Goal: Transaction & Acquisition: Purchase product/service

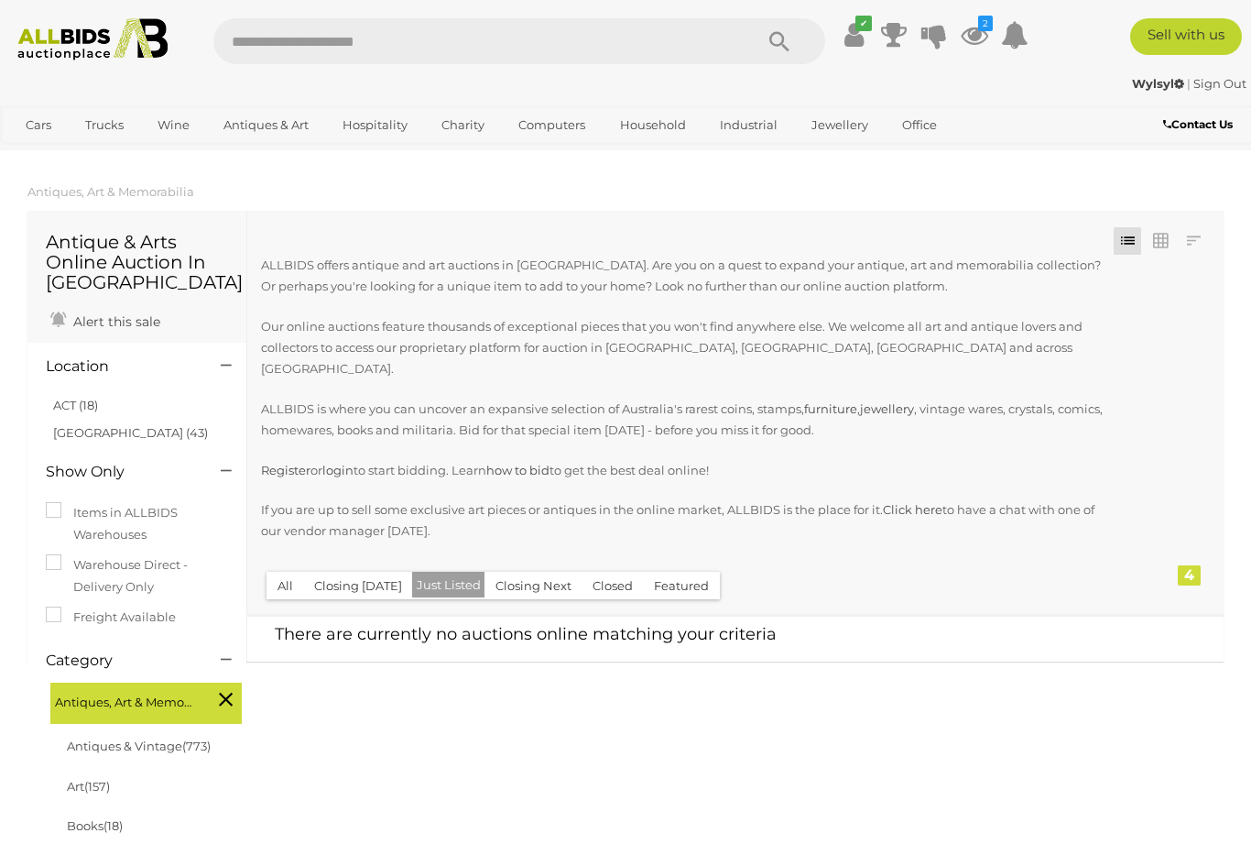
scroll to position [1700, 0]
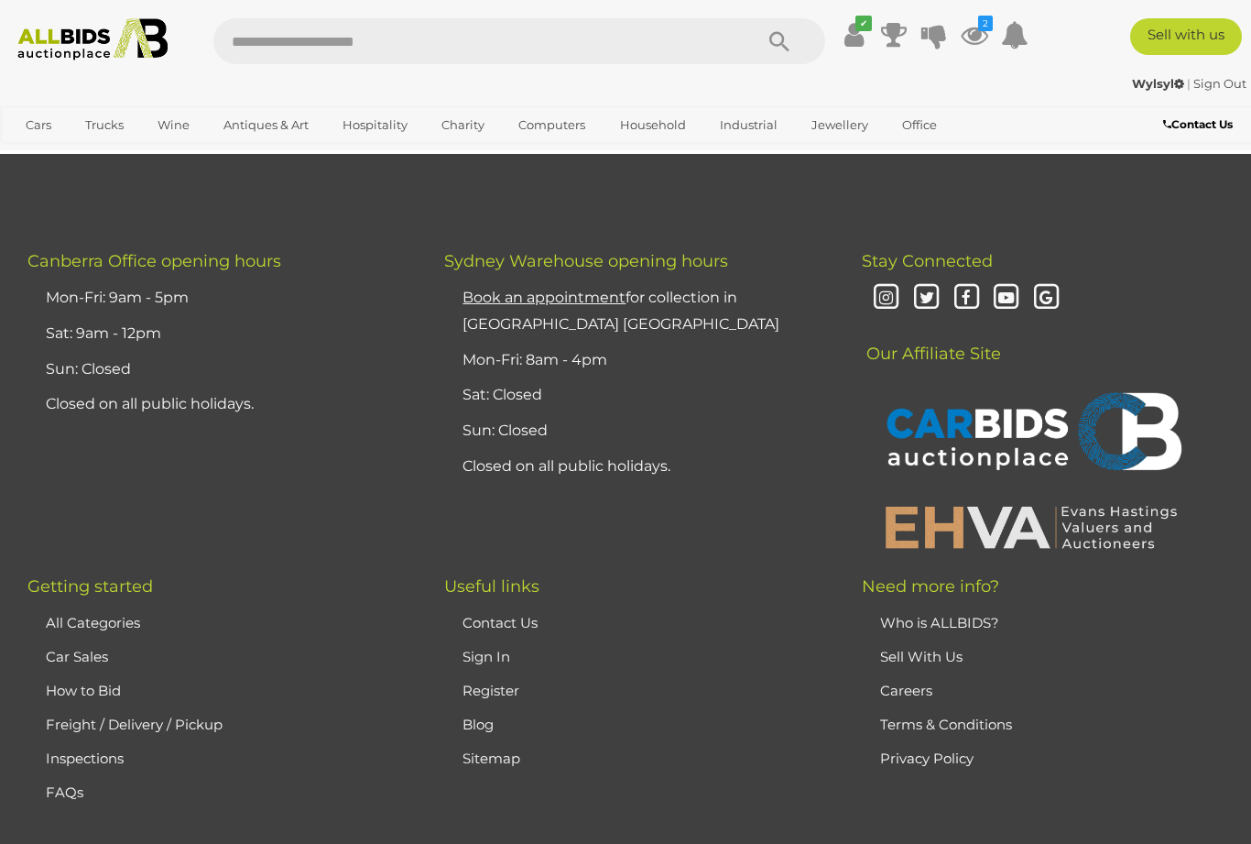
click at [1042, 47] on div "✔ Your account is up to date Transaction History 2" at bounding box center [945, 38] width 213 height 41
click at [988, 45] on icon at bounding box center [974, 34] width 27 height 33
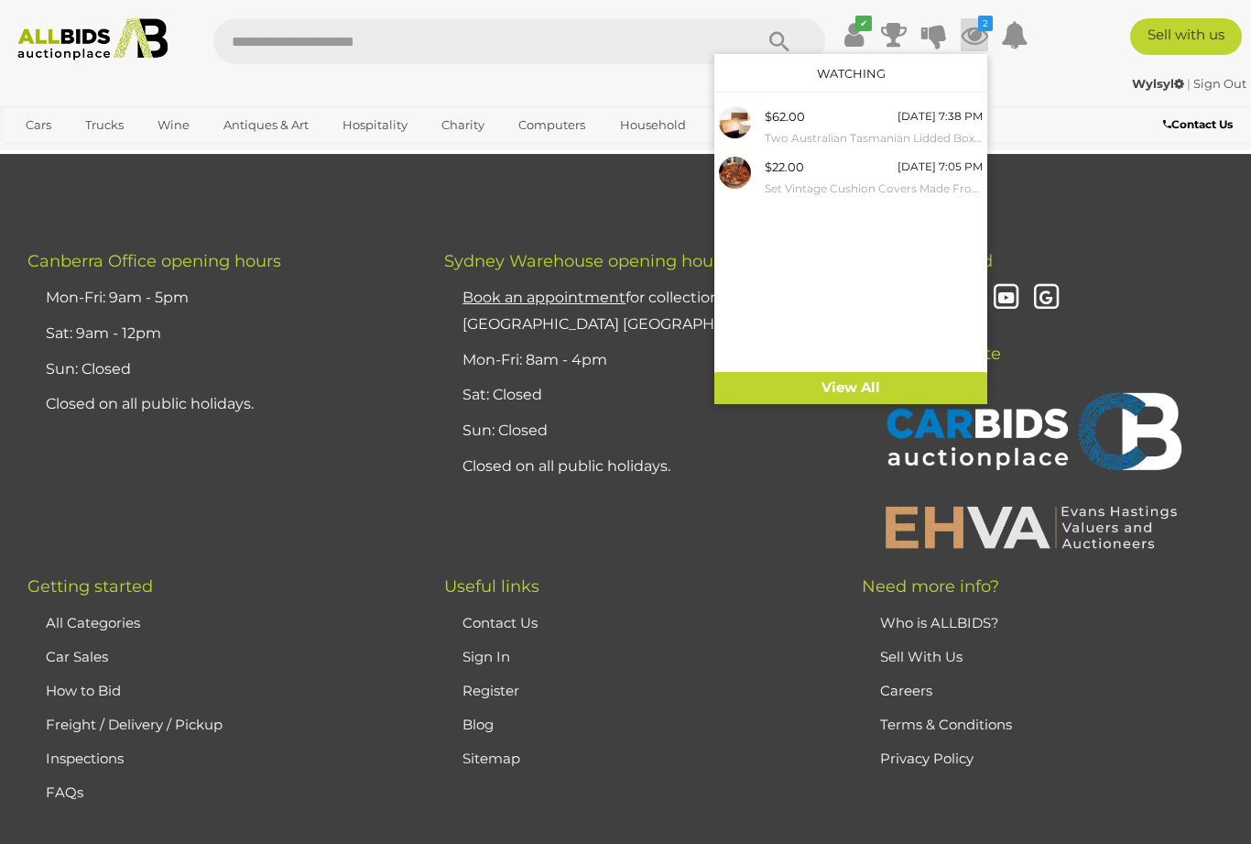
click at [805, 125] on div "$62.00" at bounding box center [785, 116] width 40 height 21
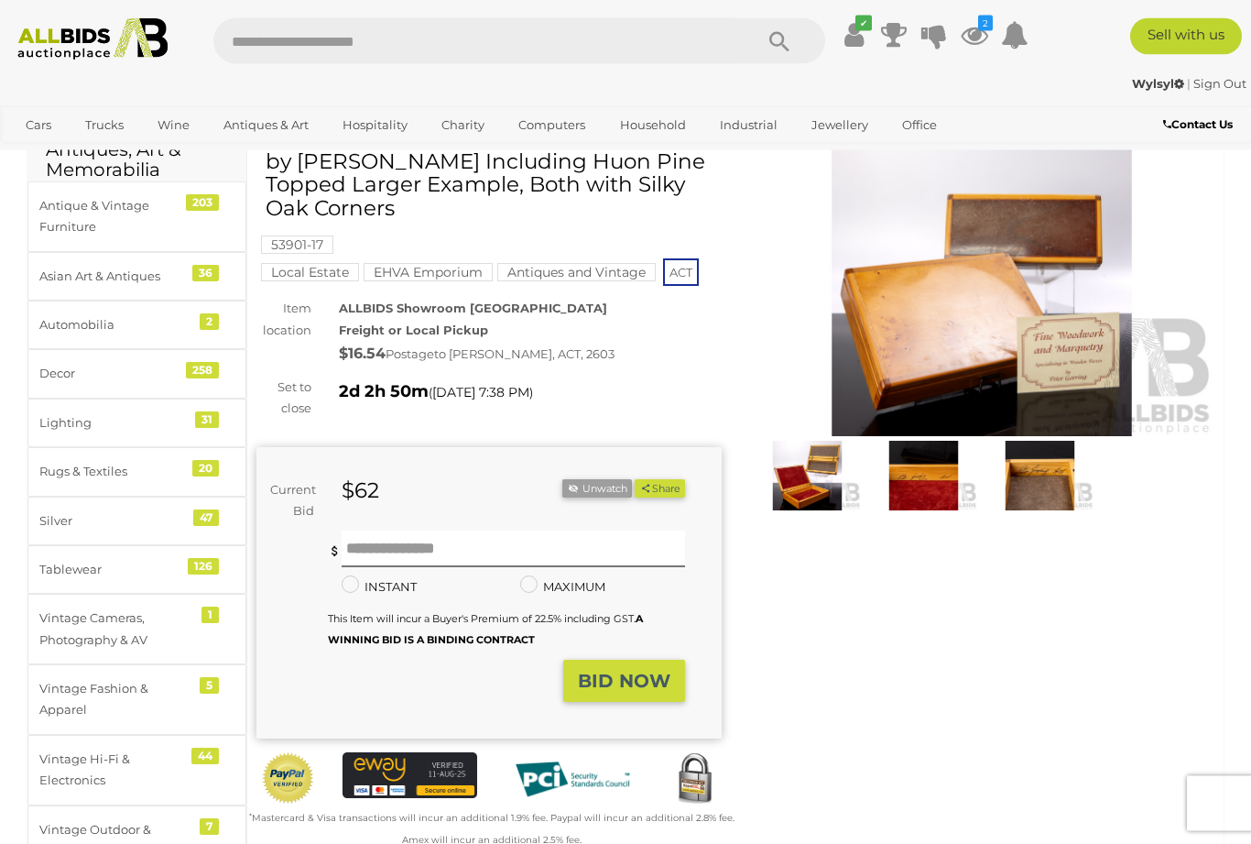
scroll to position [93, 0]
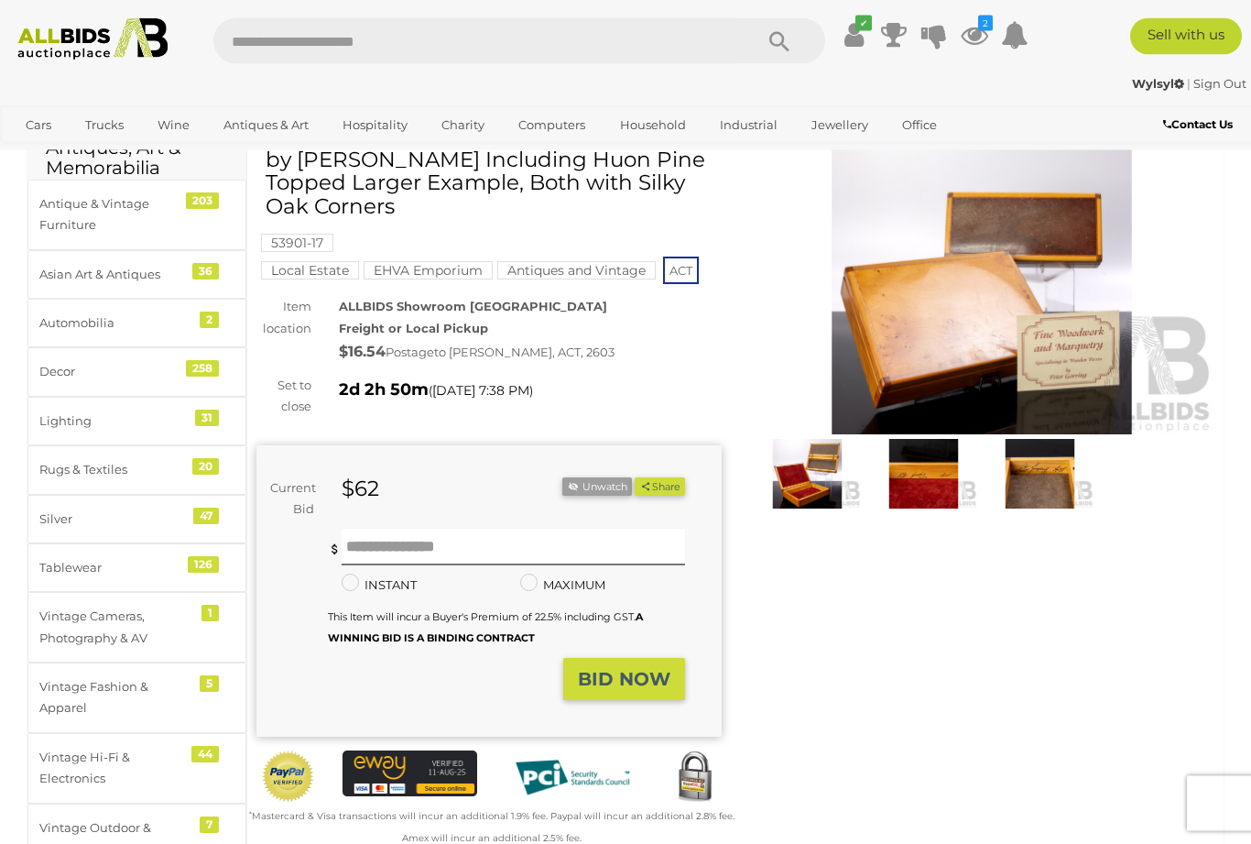
click at [806, 503] on img at bounding box center [807, 474] width 107 height 69
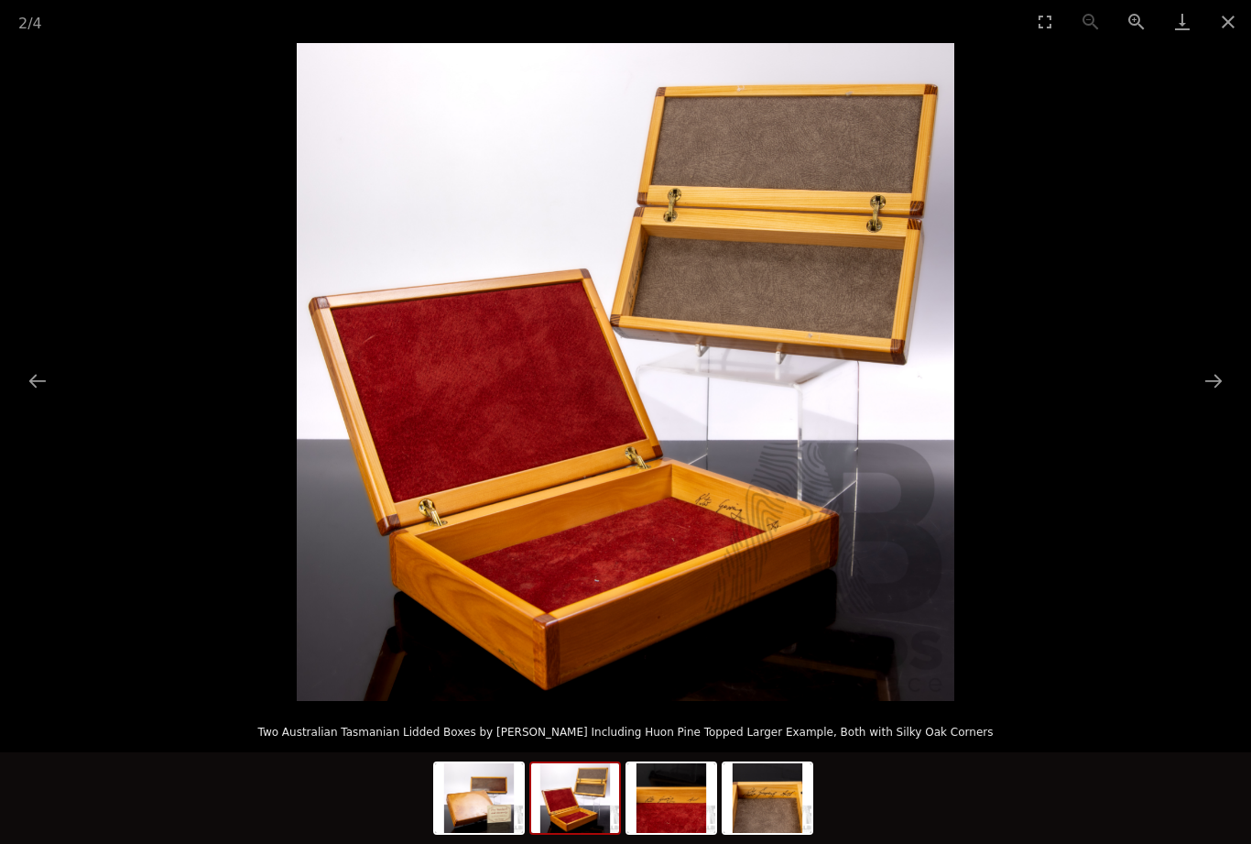
click at [1220, 398] on button "Next slide" at bounding box center [1213, 381] width 38 height 36
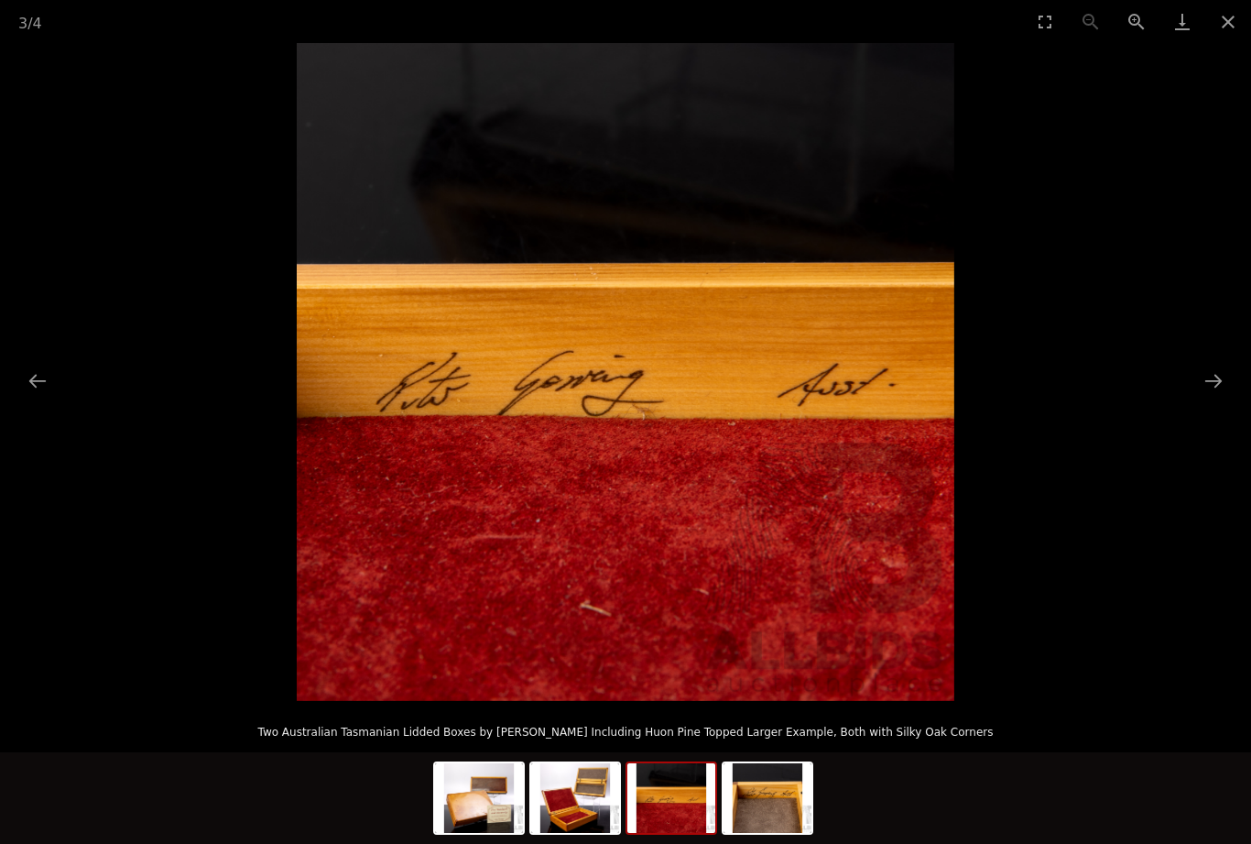
click at [1224, 398] on button "Next slide" at bounding box center [1213, 381] width 38 height 36
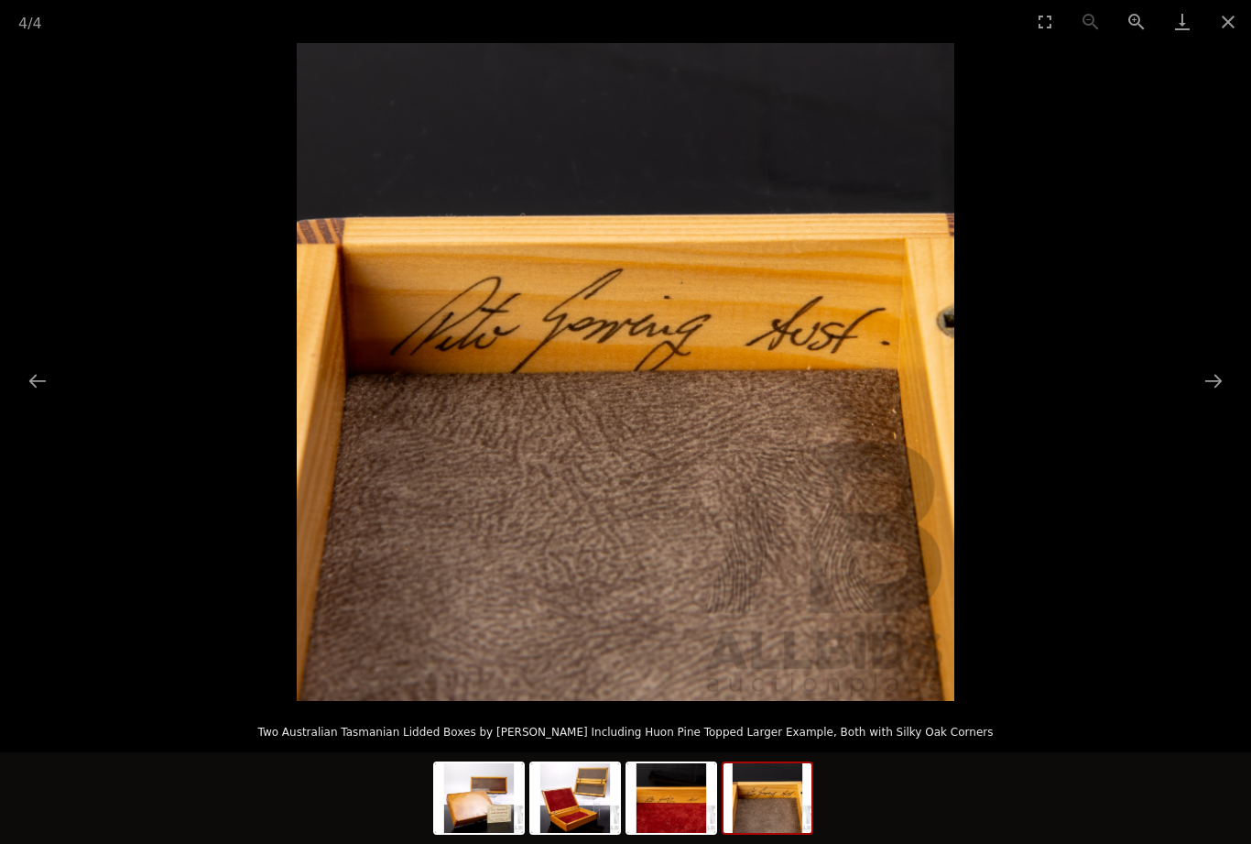
click at [1230, 398] on button "Next slide" at bounding box center [1213, 381] width 38 height 36
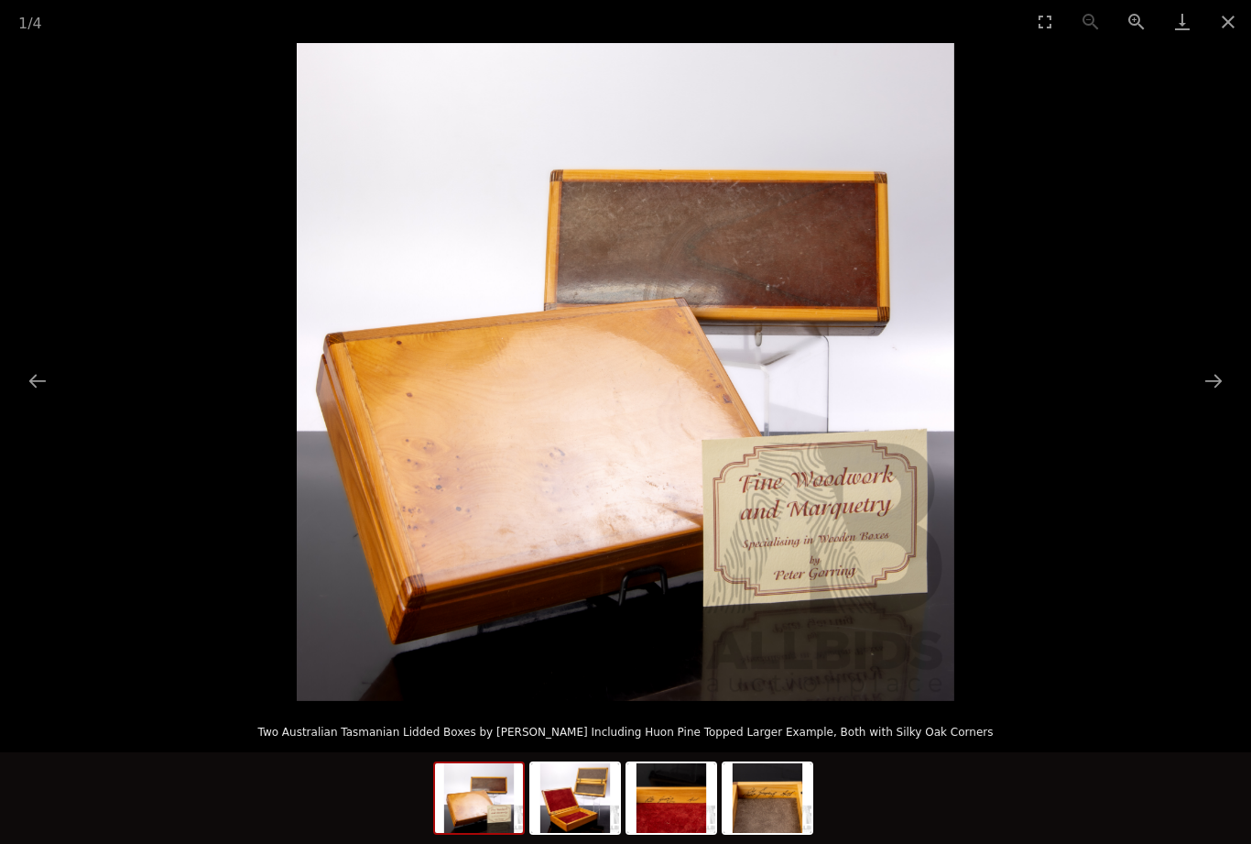
click at [1229, 398] on button "Next slide" at bounding box center [1213, 381] width 38 height 36
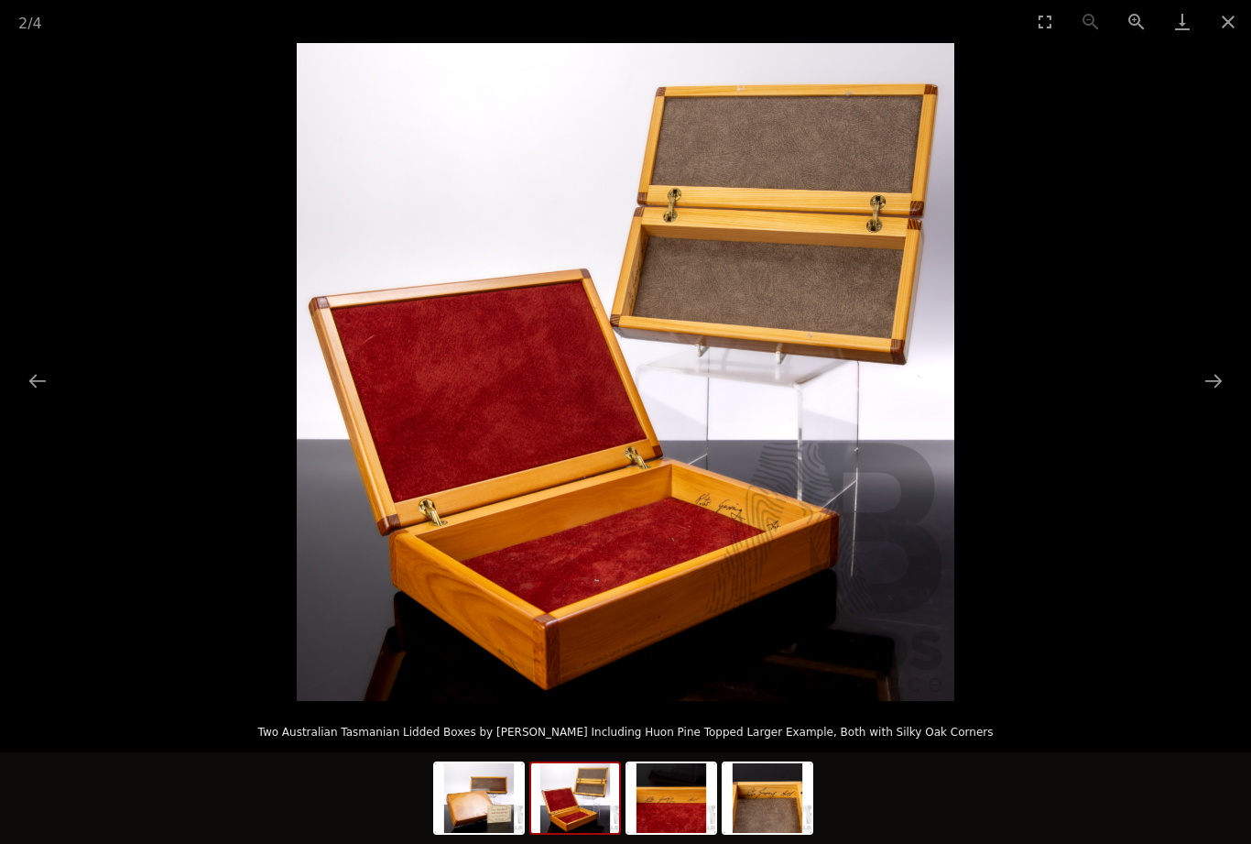
click at [1237, 16] on button "Close gallery" at bounding box center [1228, 21] width 46 height 43
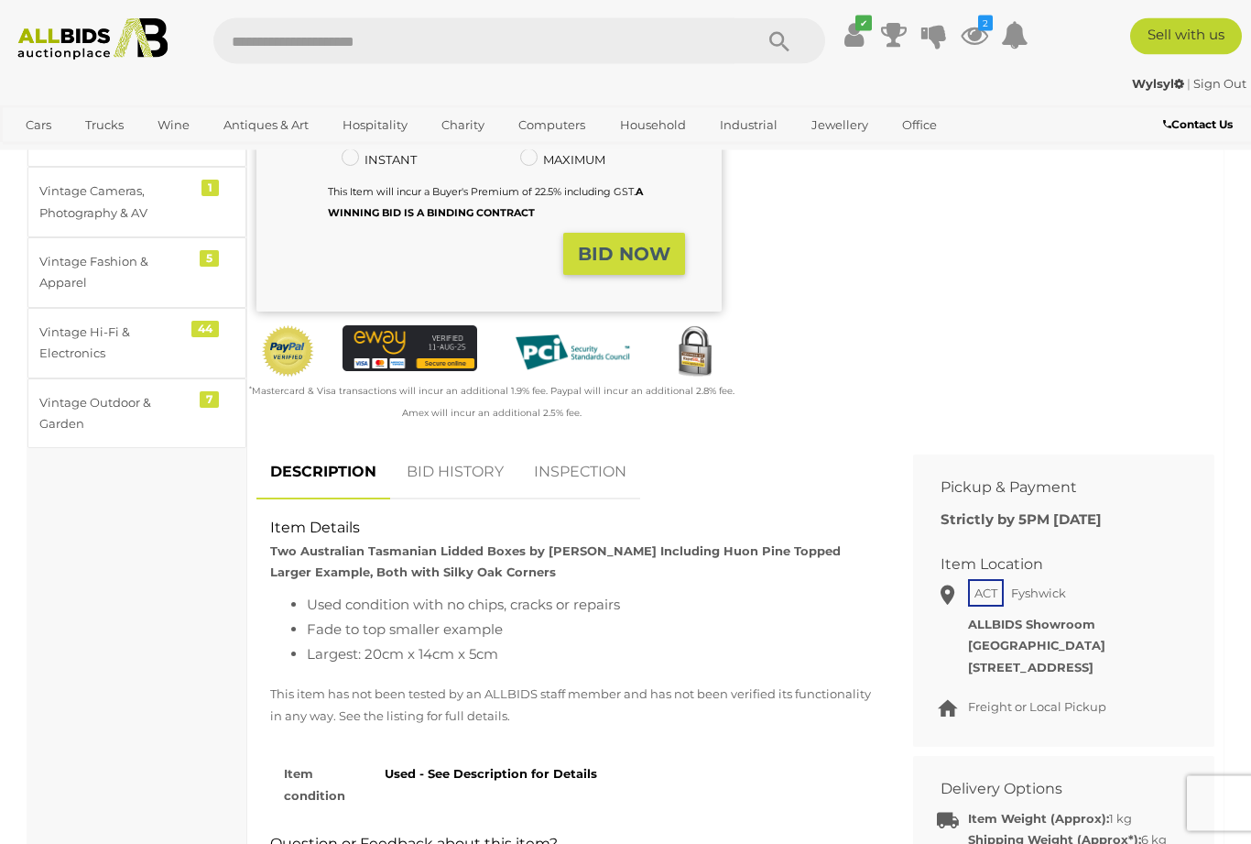
scroll to position [521, 0]
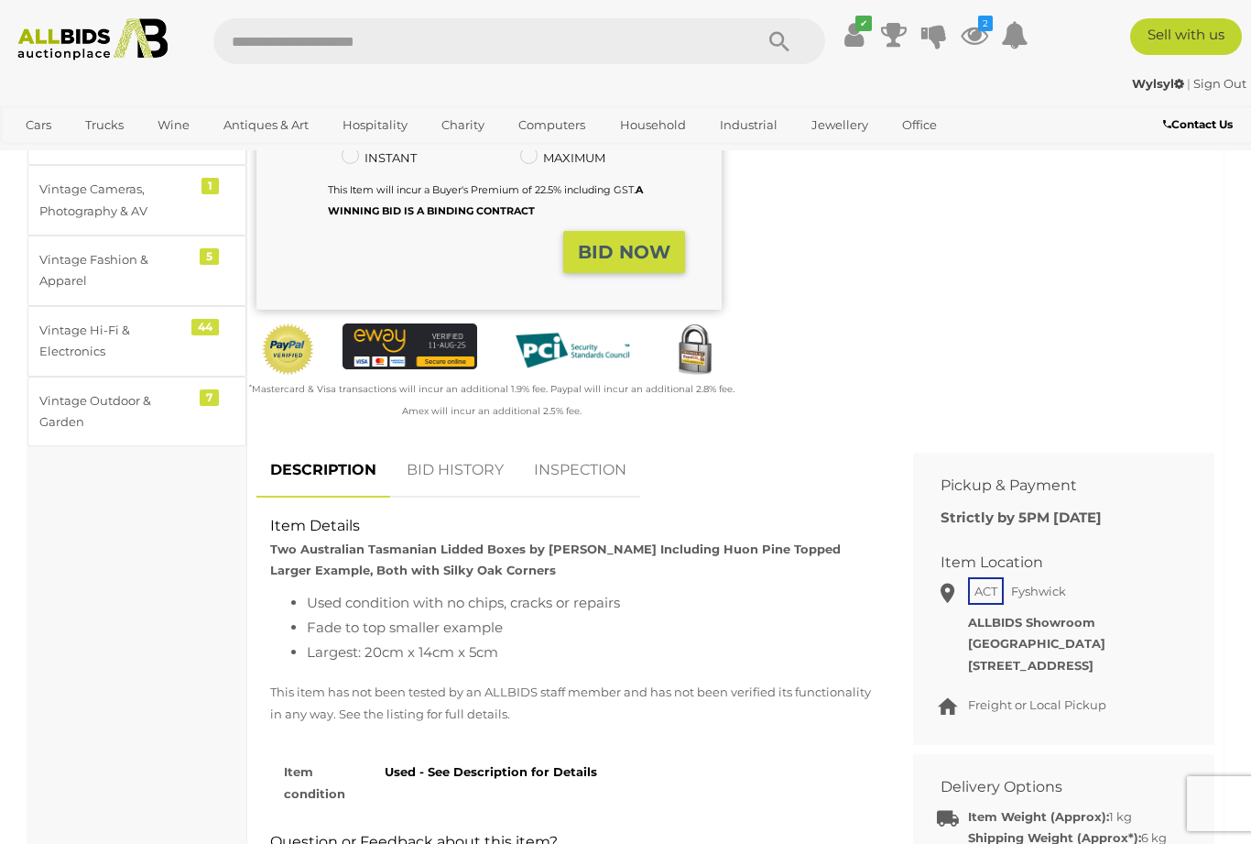
click at [477, 452] on link "BID HISTORY" at bounding box center [455, 470] width 125 height 54
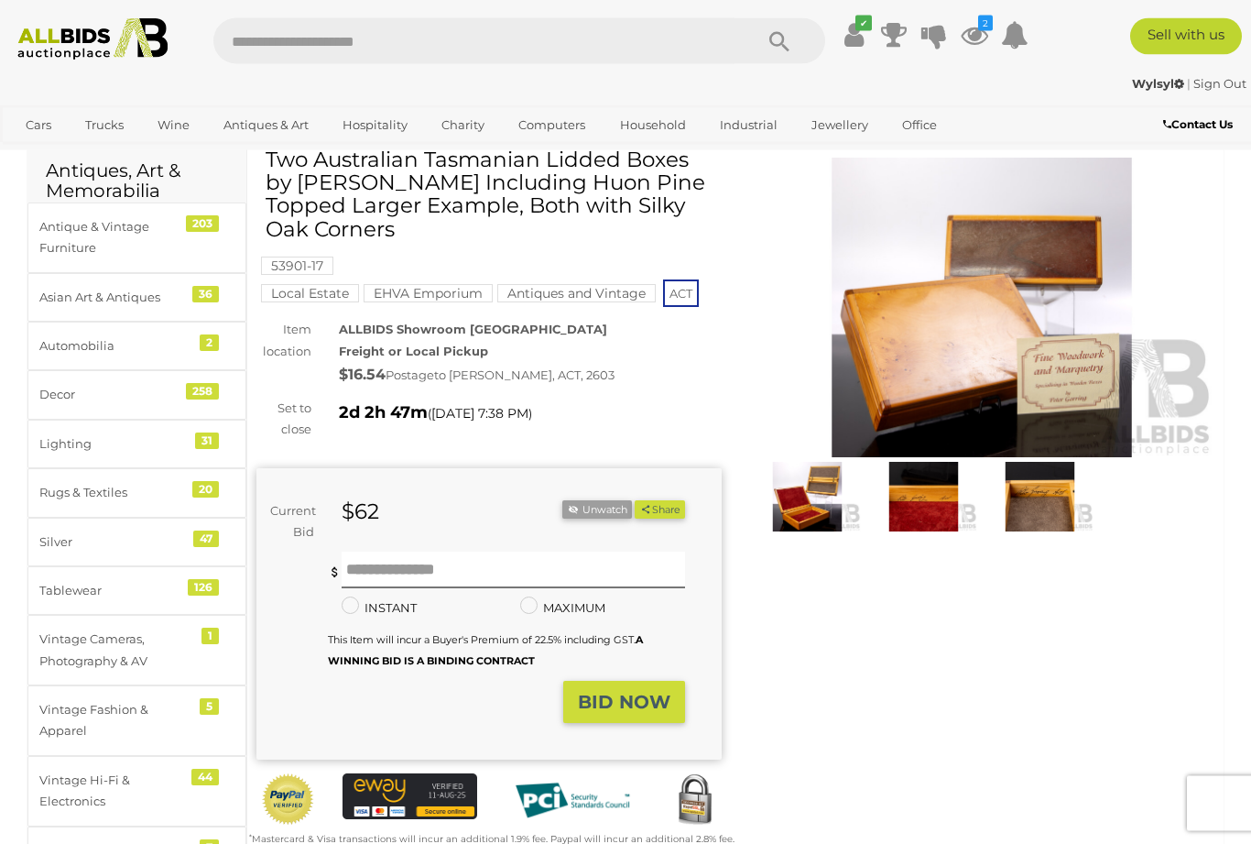
scroll to position [4, 0]
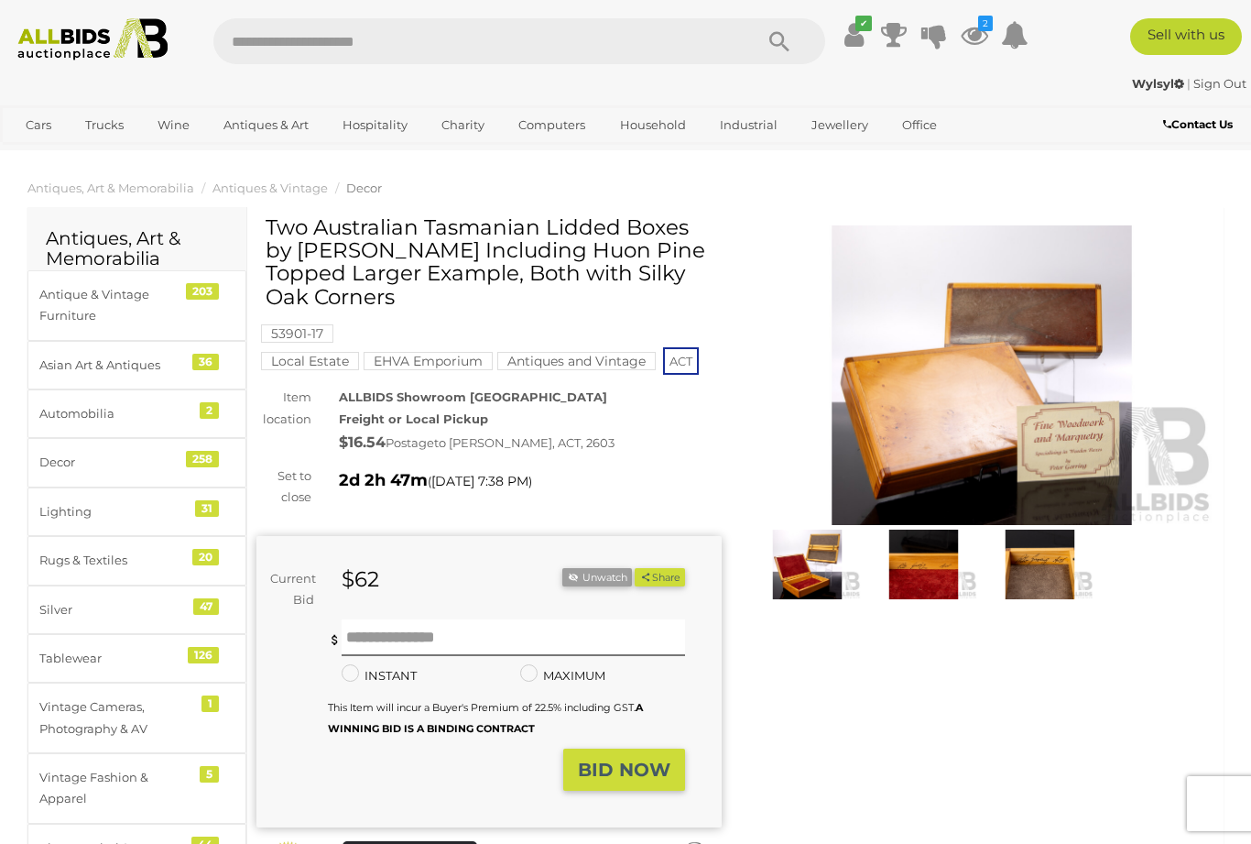
click at [993, 18] on icon "2" at bounding box center [985, 24] width 15 height 16
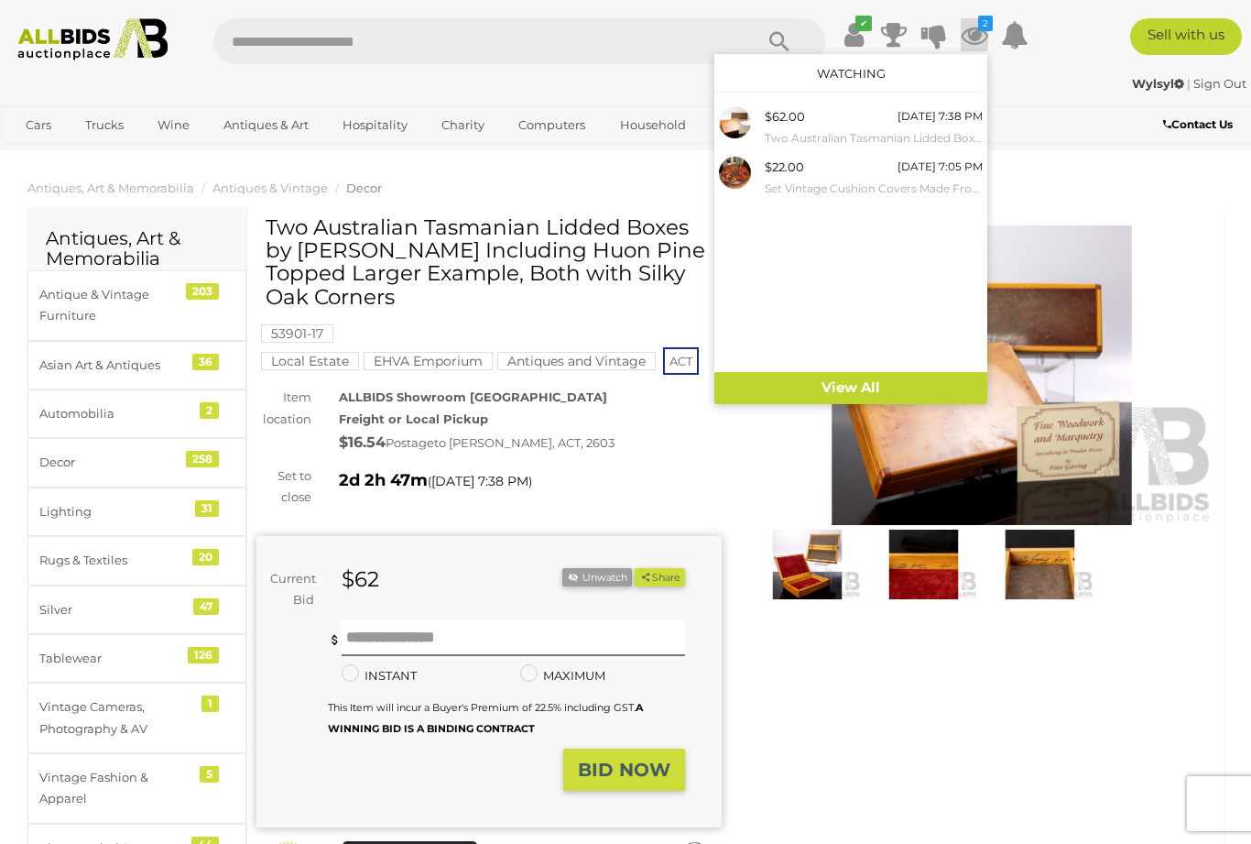
click at [875, 379] on link "View All" at bounding box center [850, 388] width 273 height 32
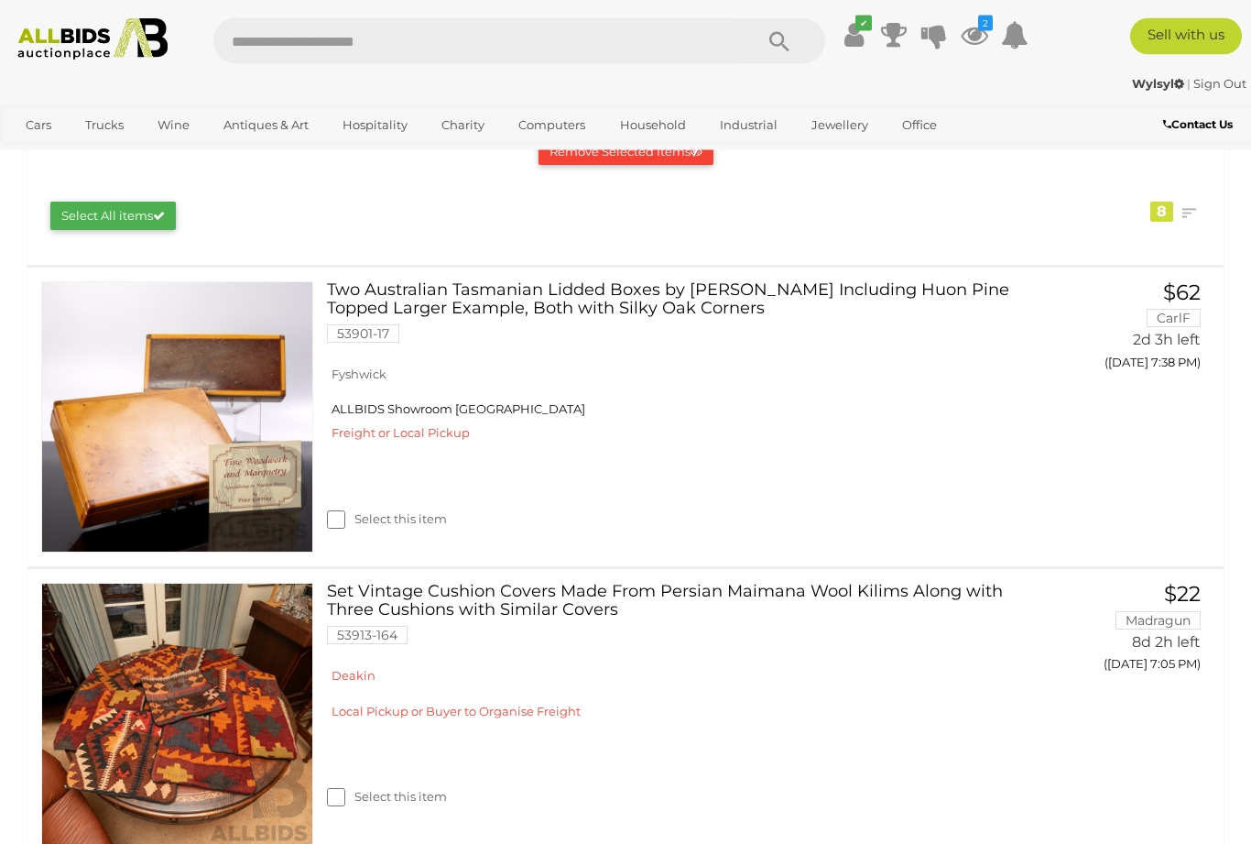
scroll to position [266, 0]
click at [0, 0] on link "Closing [DATE] and [DATE]" at bounding box center [0, 0] width 0 height 0
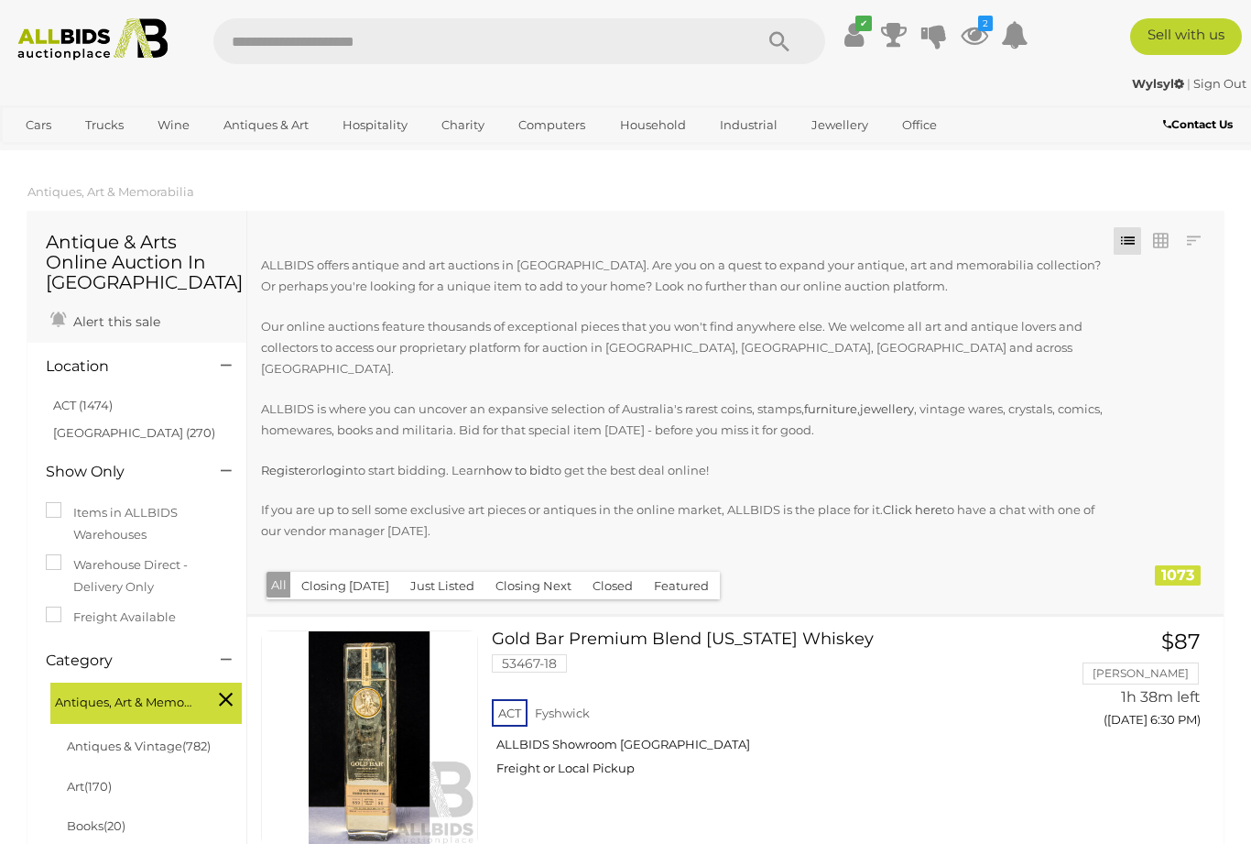
click at [438, 572] on button "Just Listed" at bounding box center [442, 586] width 86 height 28
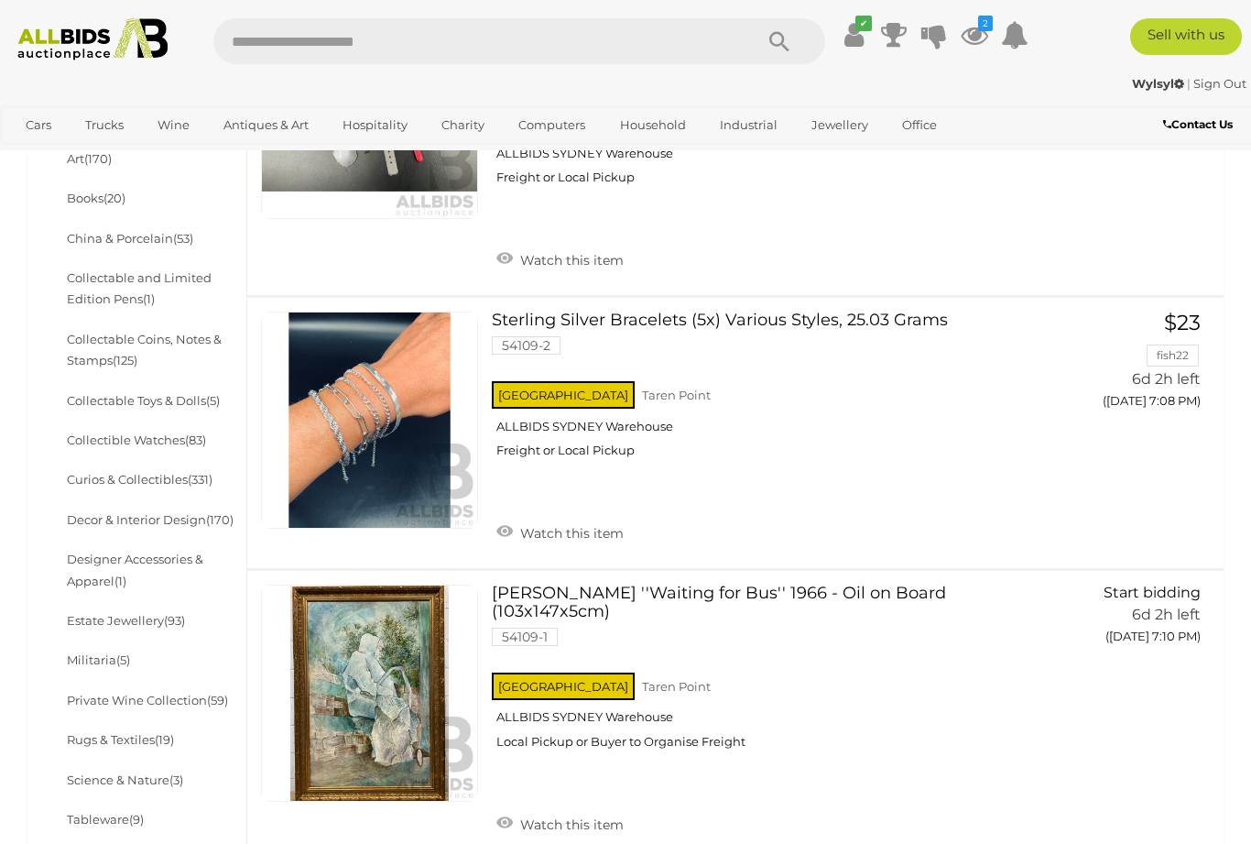
scroll to position [626, 0]
click at [0, 0] on link "View All Antiques & Art Auctions" at bounding box center [0, 0] width 0 height 0
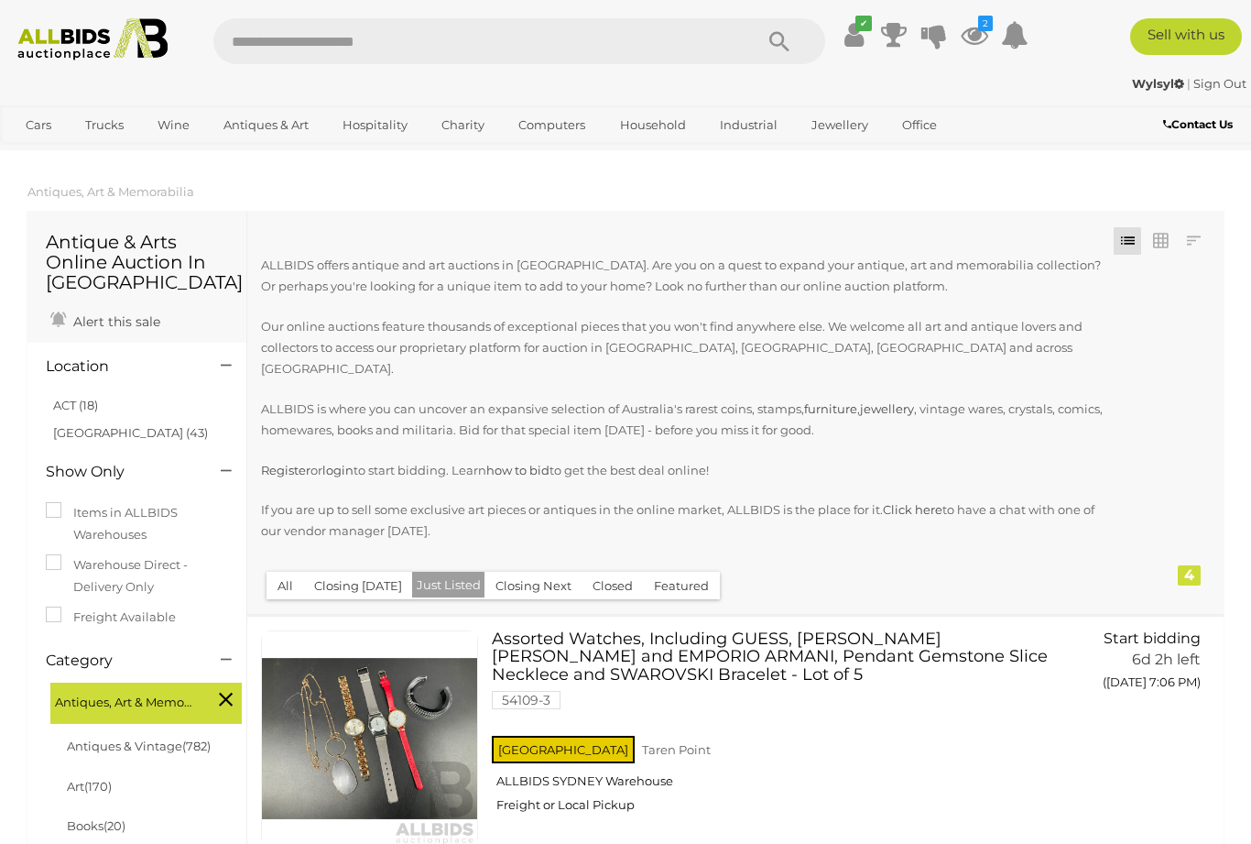
click at [0, 0] on span "Auctions" at bounding box center [0, 0] width 0 height 0
click at [1127, 568] on div "Closing First Closing Last Lowest Bid Highest Bid Item Name A-Z Item Name Z-A A…" at bounding box center [735, 412] width 976 height 403
click at [287, 572] on button "All" at bounding box center [286, 586] width 38 height 28
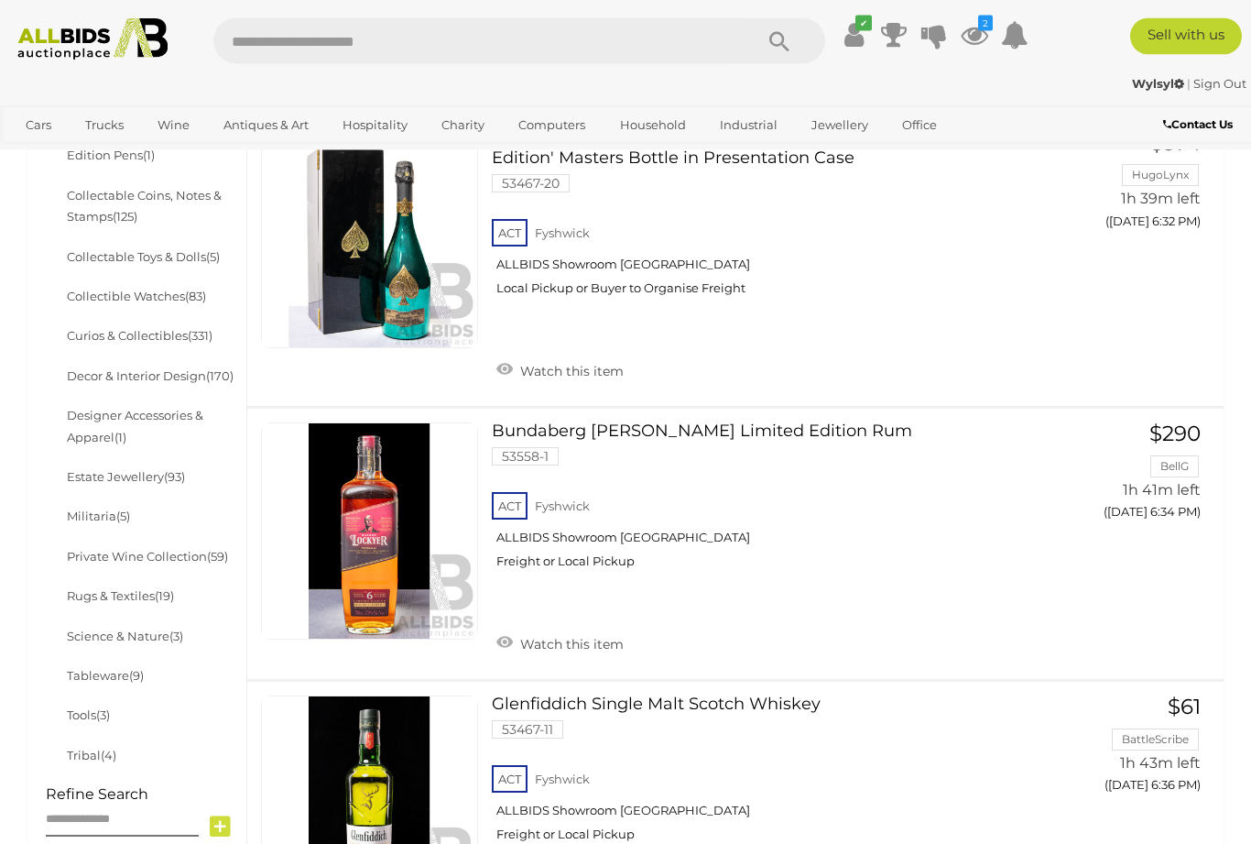
scroll to position [772, 0]
click at [117, 468] on link "Estate Jewellery (93)" at bounding box center [126, 475] width 118 height 15
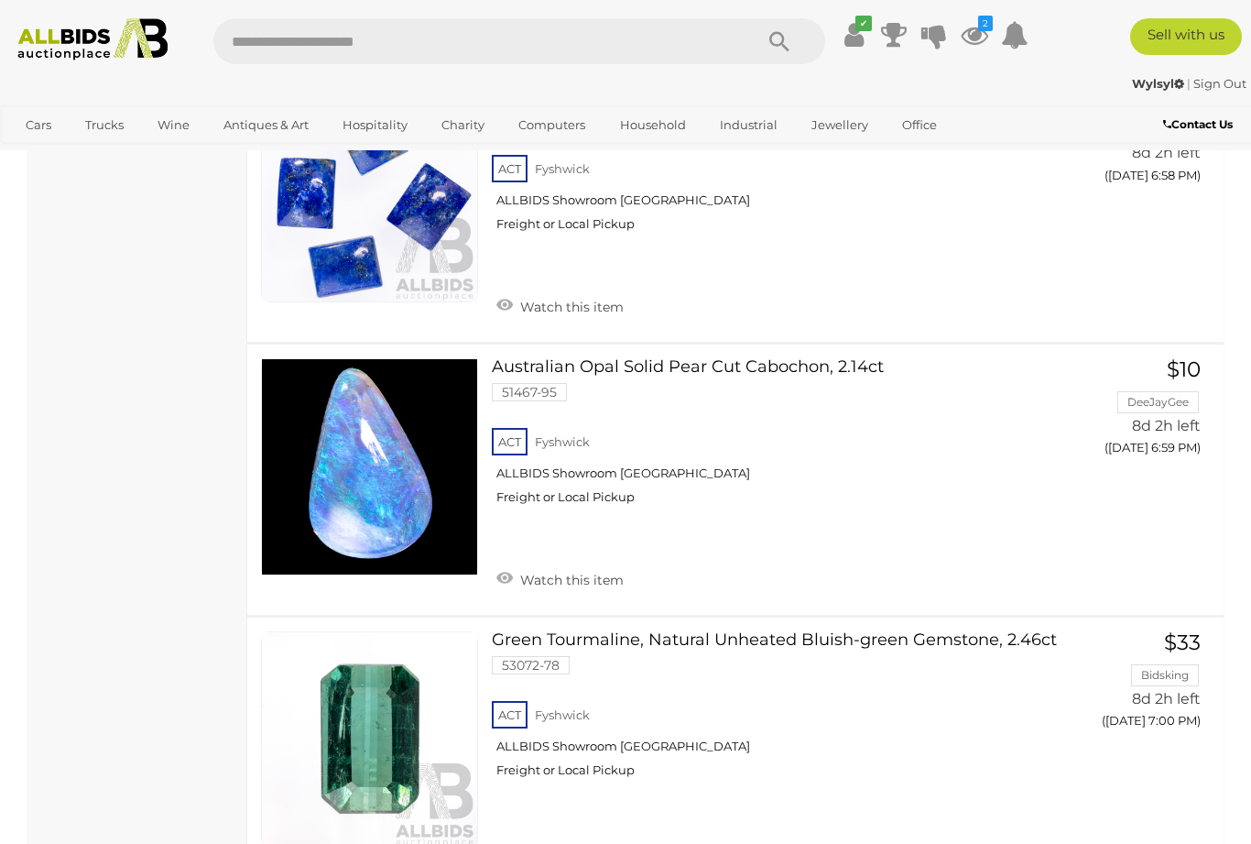
scroll to position [12350, 0]
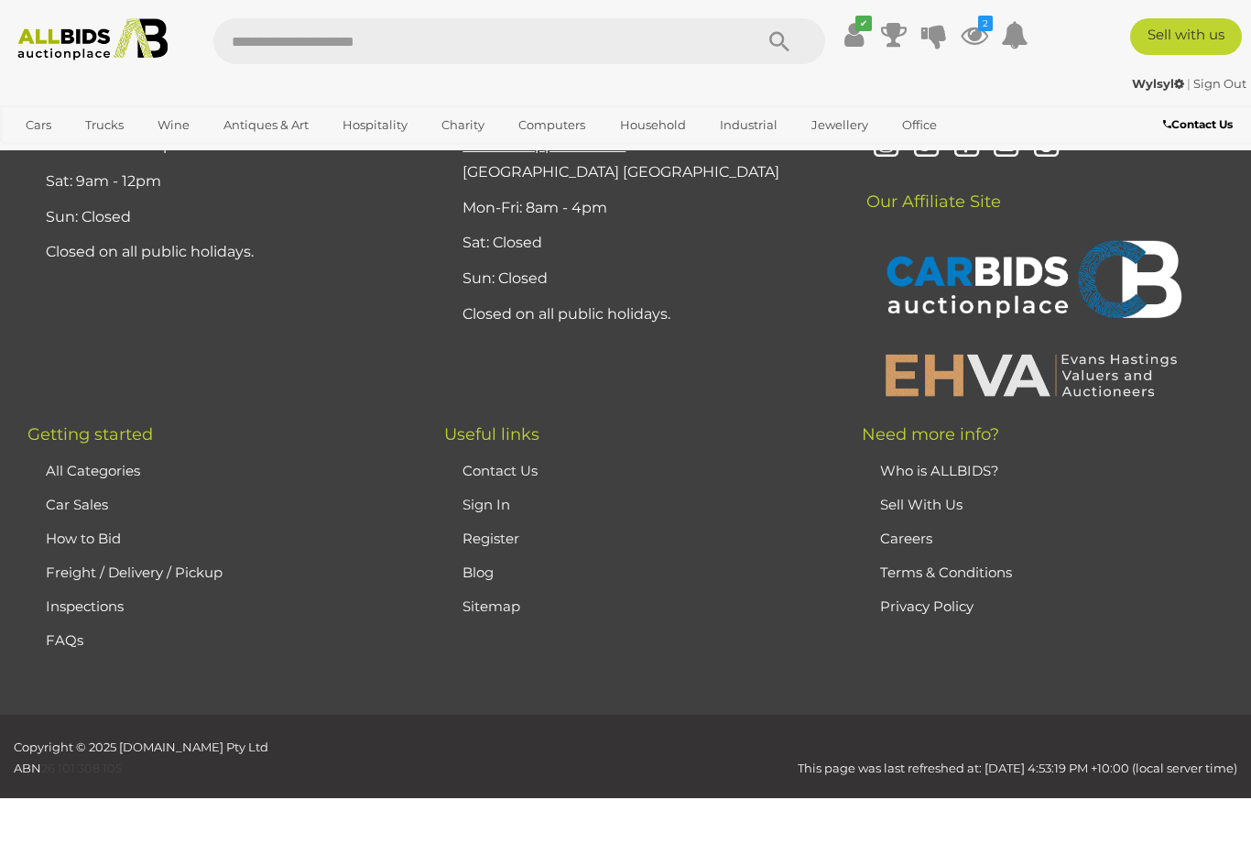
scroll to position [119, 0]
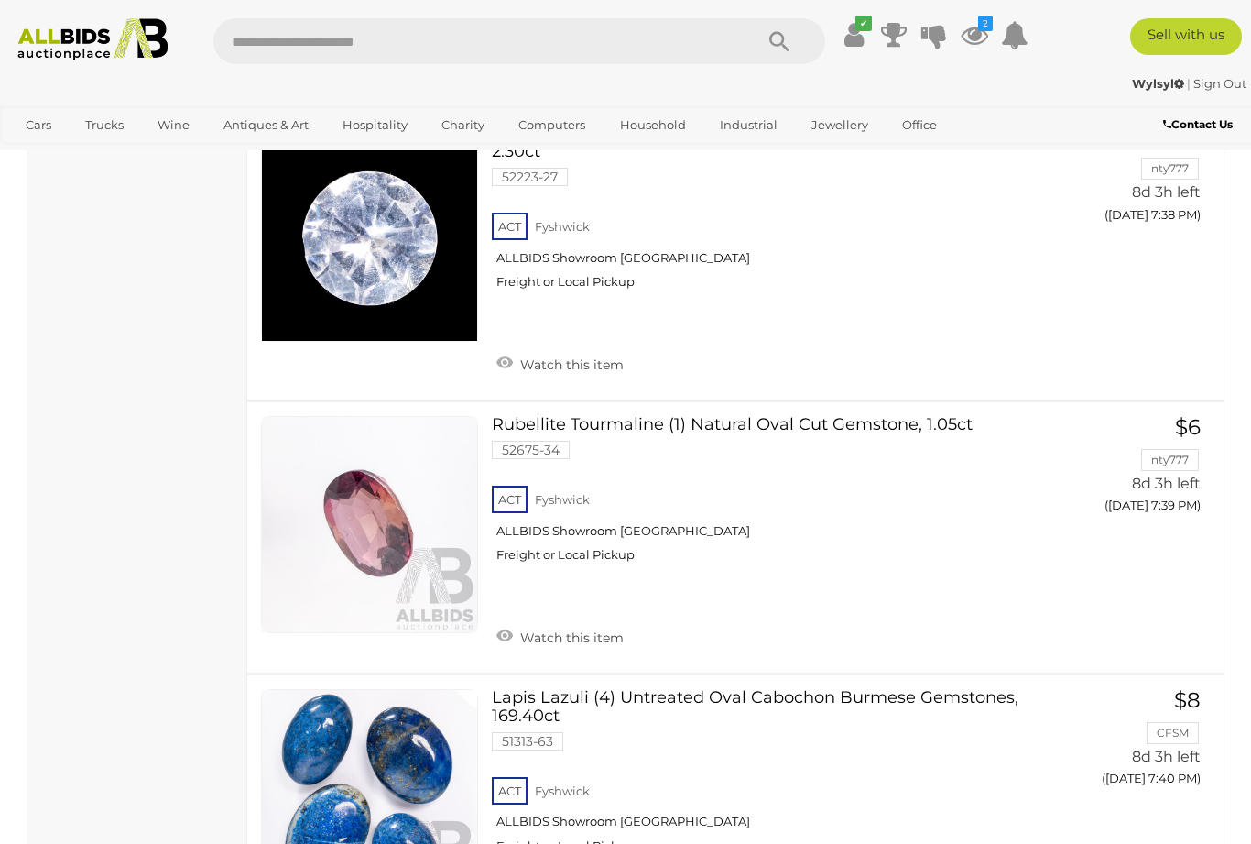
scroll to position [9343, 0]
